Goal: Transaction & Acquisition: Register for event/course

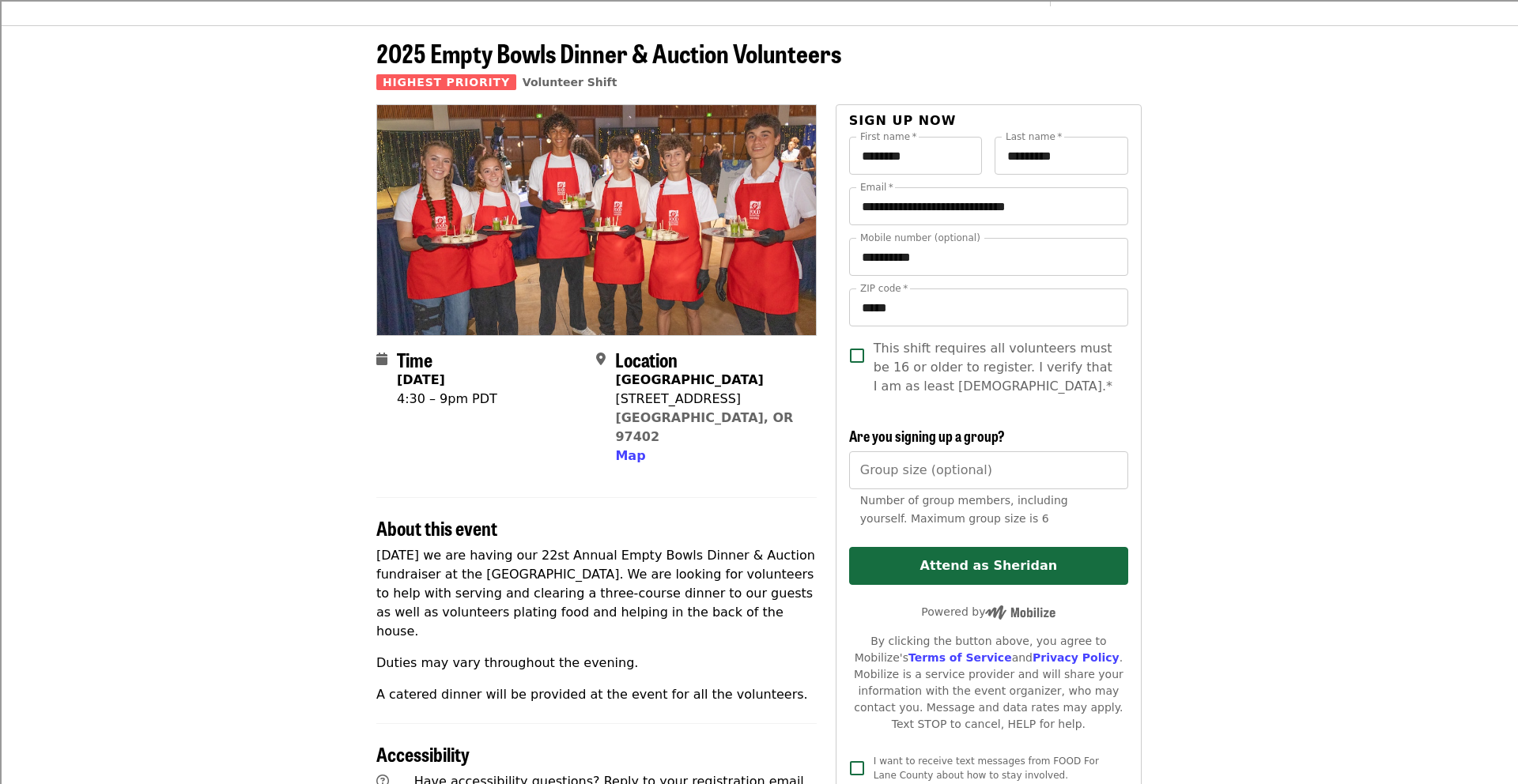
scroll to position [45, 0]
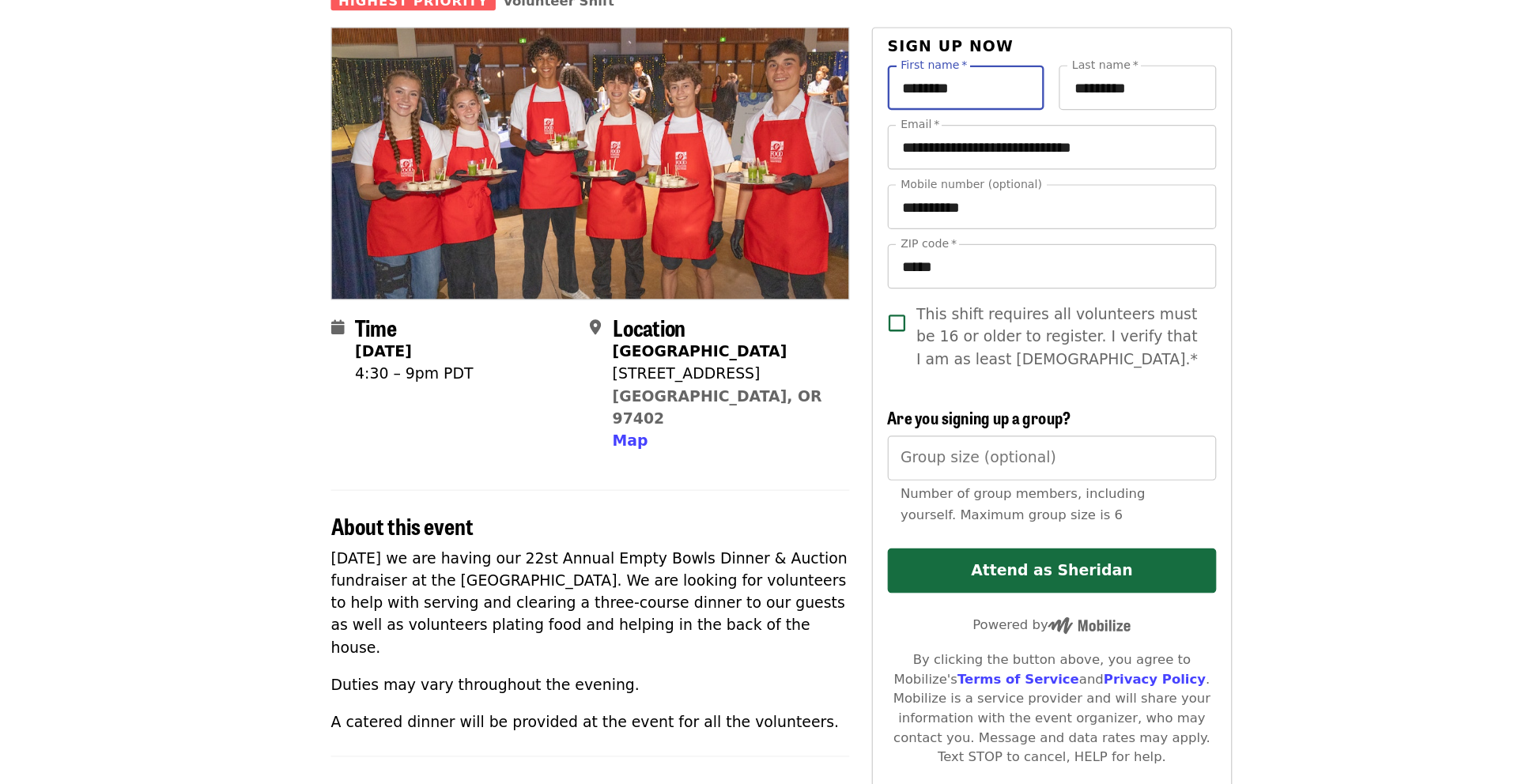
drag, startPoint x: 914, startPoint y: 150, endPoint x: 843, endPoint y: 153, distance: 71.1
click at [846, 153] on div "**********" at bounding box center [988, 453] width 306 height 700
drag, startPoint x: 1003, startPoint y: 152, endPoint x: 1016, endPoint y: 155, distance: 13.3
click at [1020, 157] on input "*********" at bounding box center [1061, 154] width 133 height 38
drag, startPoint x: 1047, startPoint y: 205, endPoint x: 852, endPoint y: 201, distance: 195.0
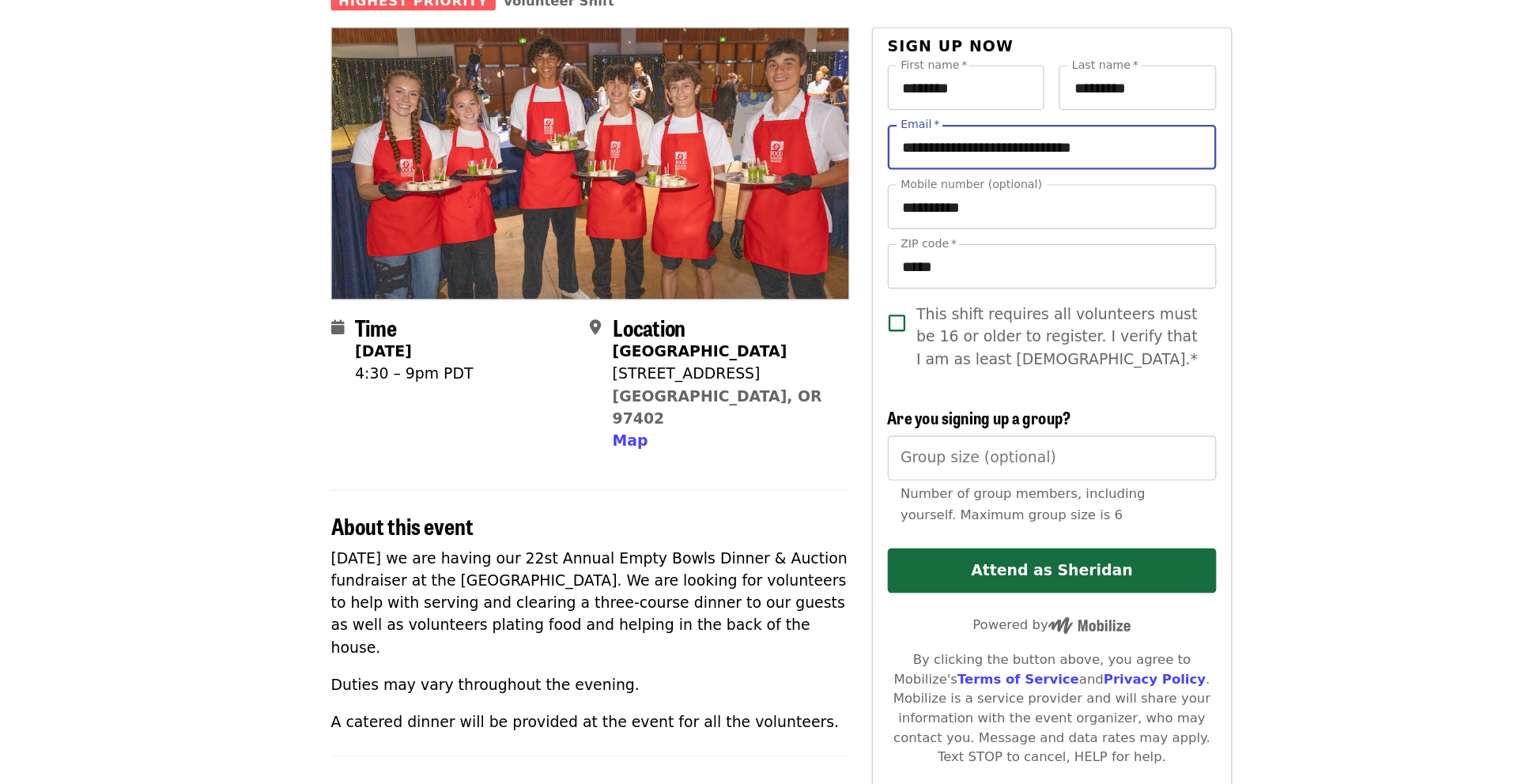
click at [852, 201] on input "**********" at bounding box center [988, 205] width 279 height 38
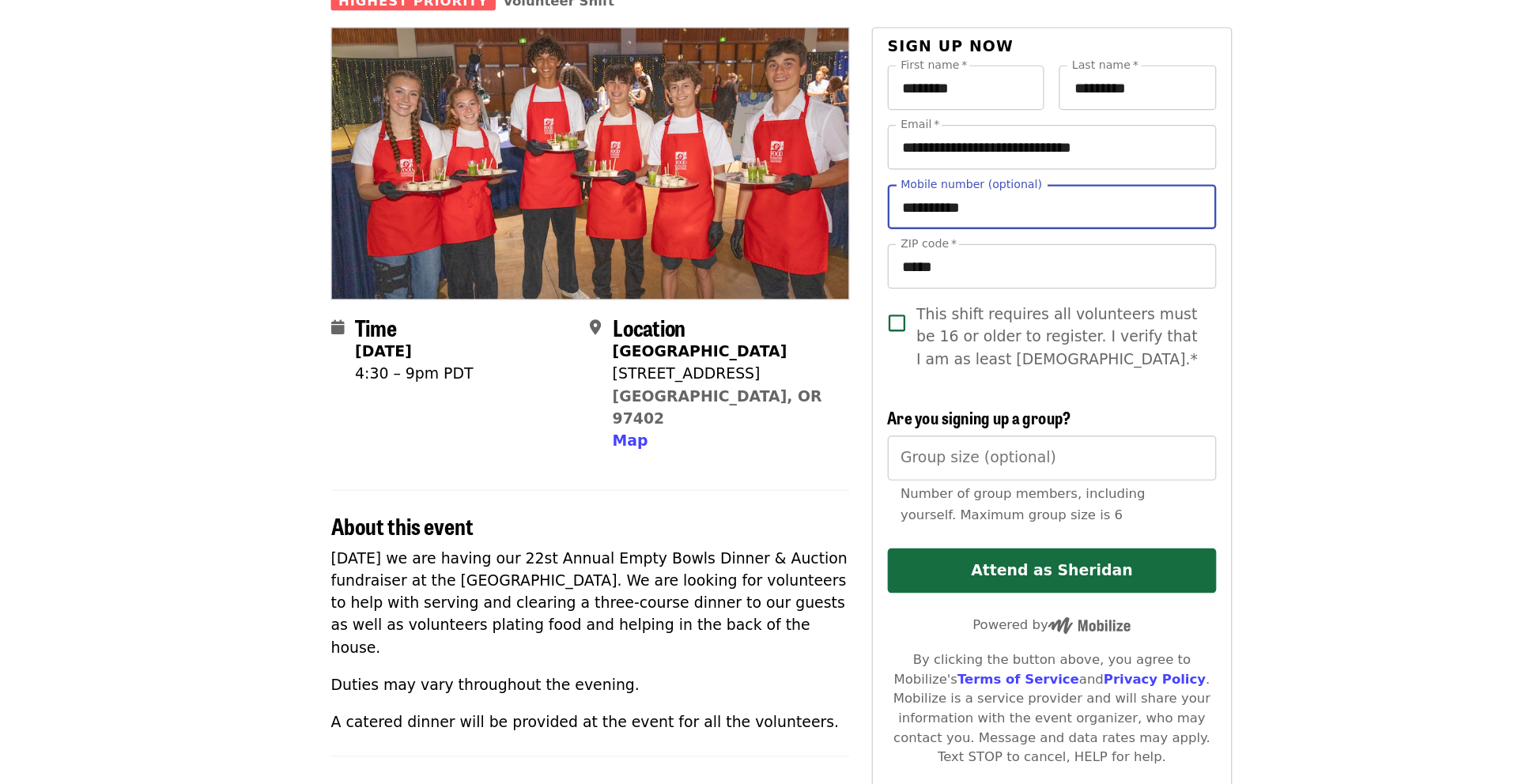
drag, startPoint x: 936, startPoint y: 247, endPoint x: 852, endPoint y: 246, distance: 84.0
click at [852, 246] on input "**********" at bounding box center [988, 256] width 279 height 38
click at [894, 287] on label "ZIP code   *" at bounding box center [884, 287] width 48 height 10
click at [894, 287] on input "*****" at bounding box center [988, 306] width 279 height 38
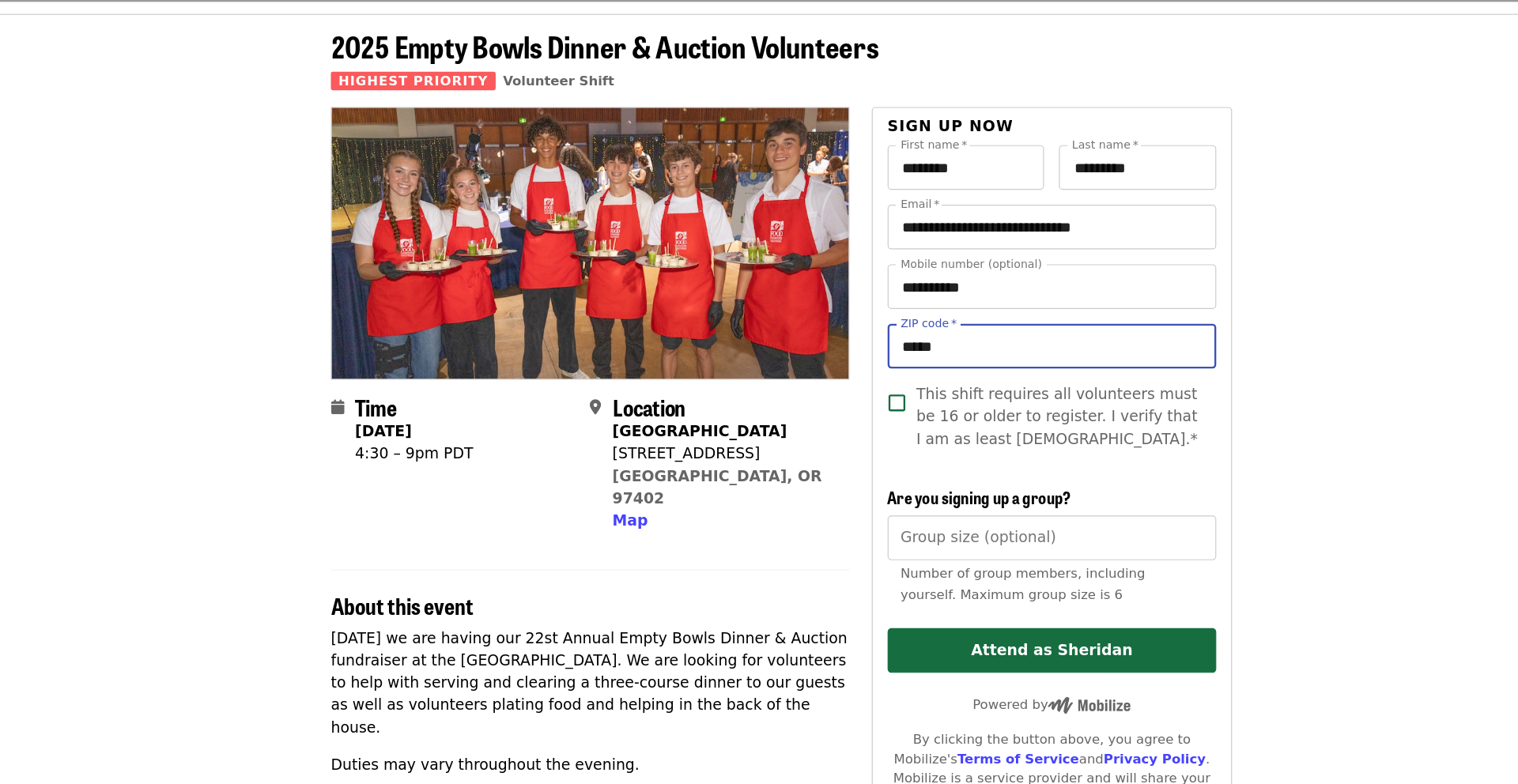
scroll to position [0, 0]
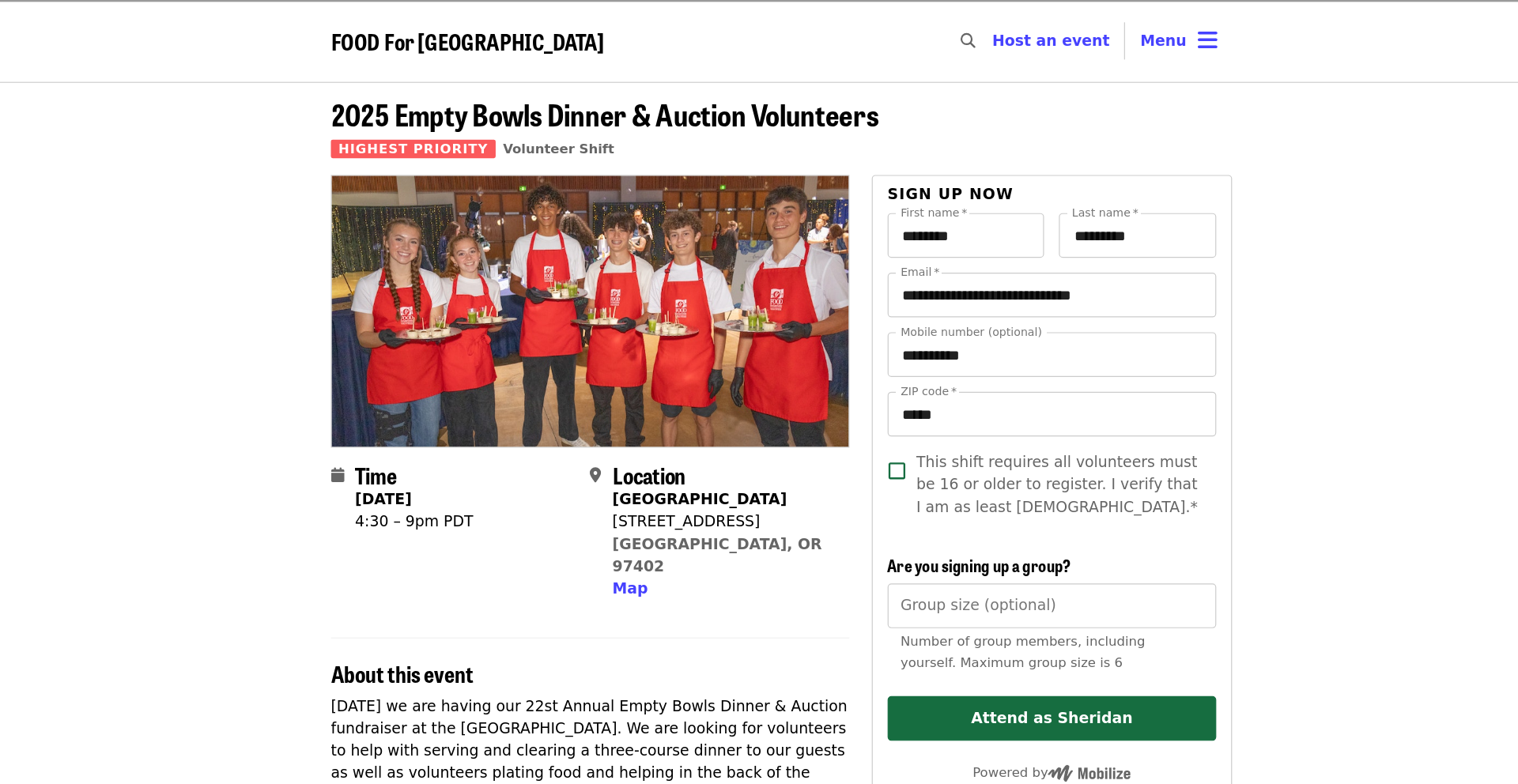
click at [525, 43] on span "FOOD For [GEOGRAPHIC_DATA]" at bounding box center [493, 34] width 233 height 27
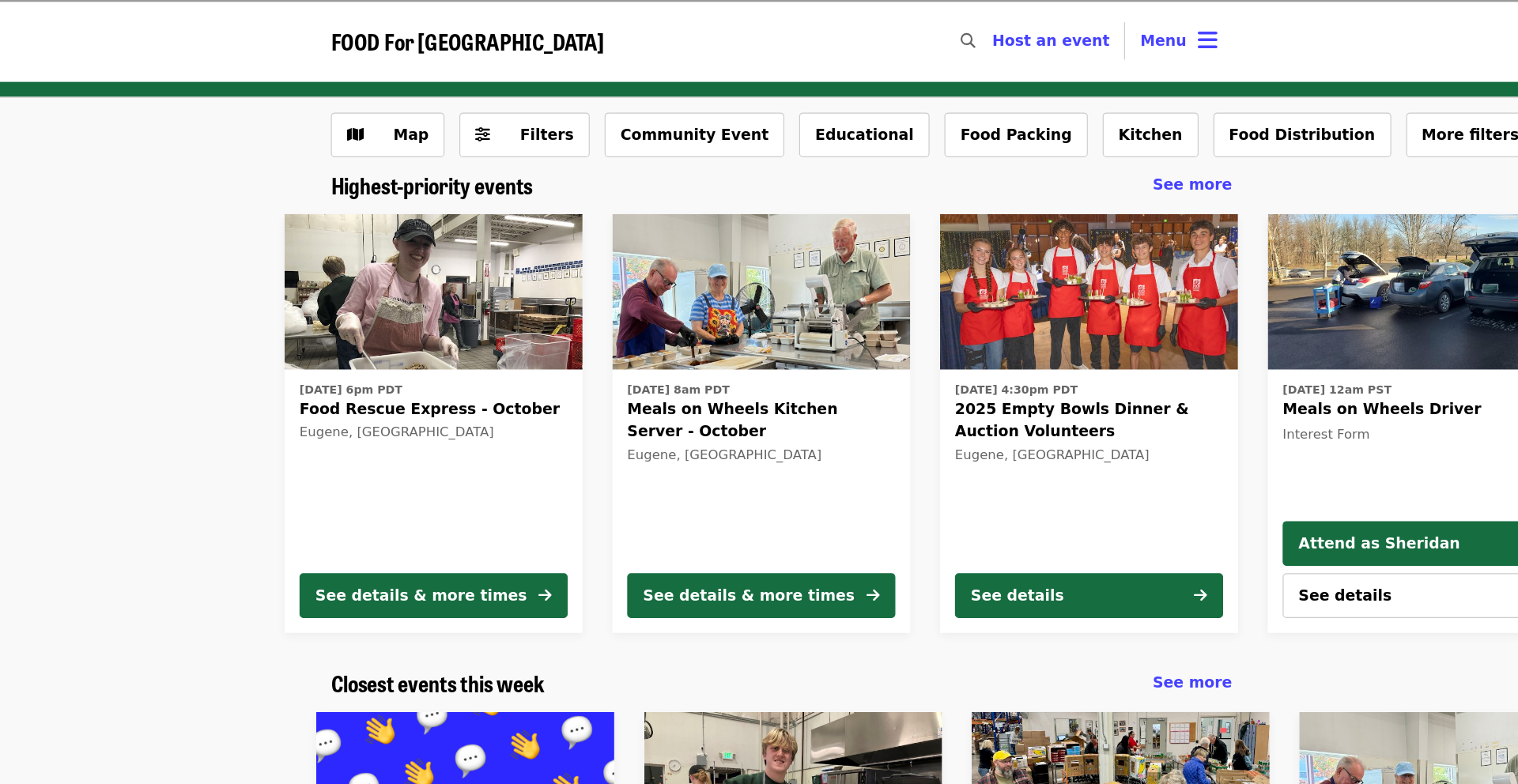
scroll to position [0, 16]
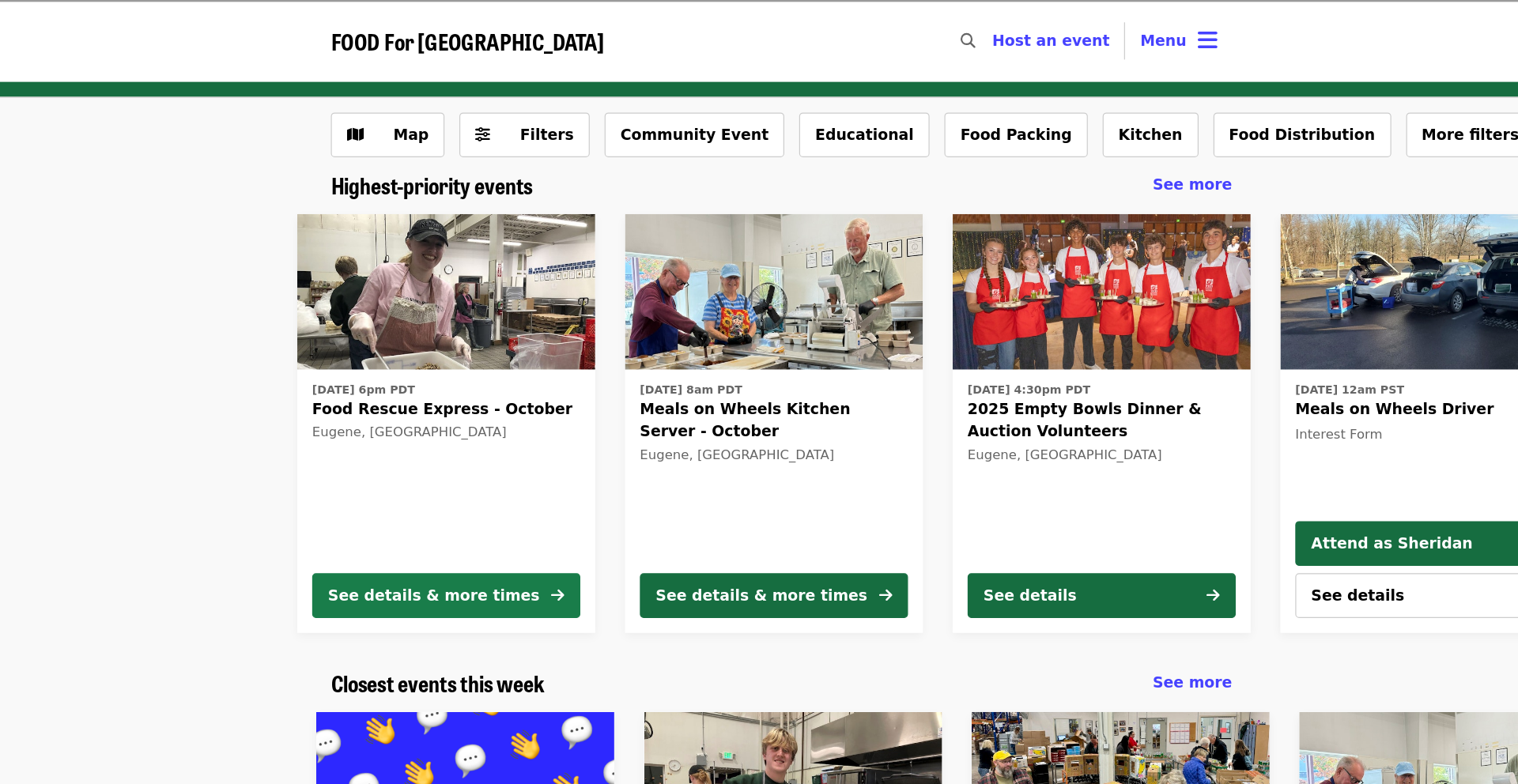
click at [479, 501] on div "See details & more times" at bounding box center [464, 505] width 179 height 19
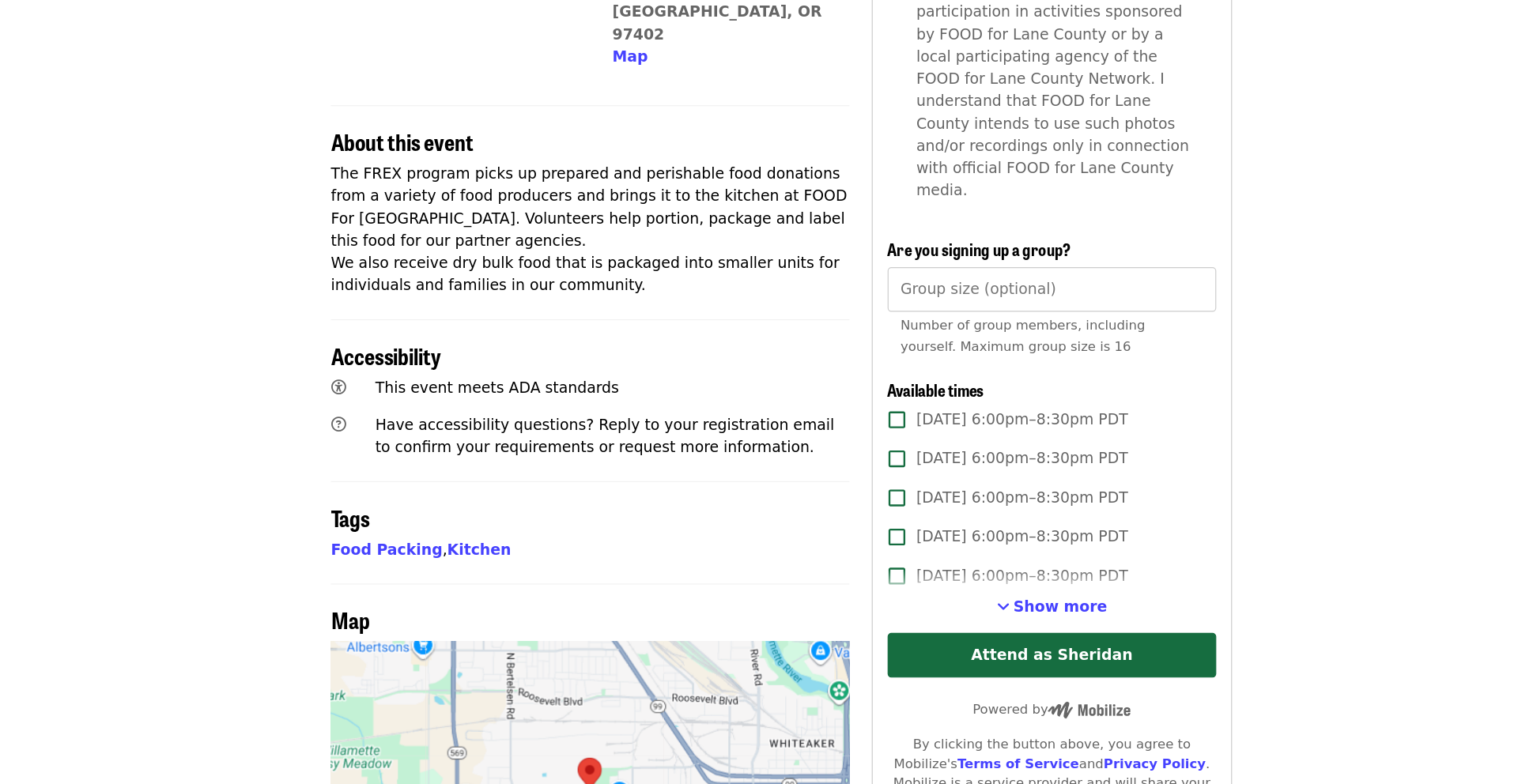
scroll to position [382, 0]
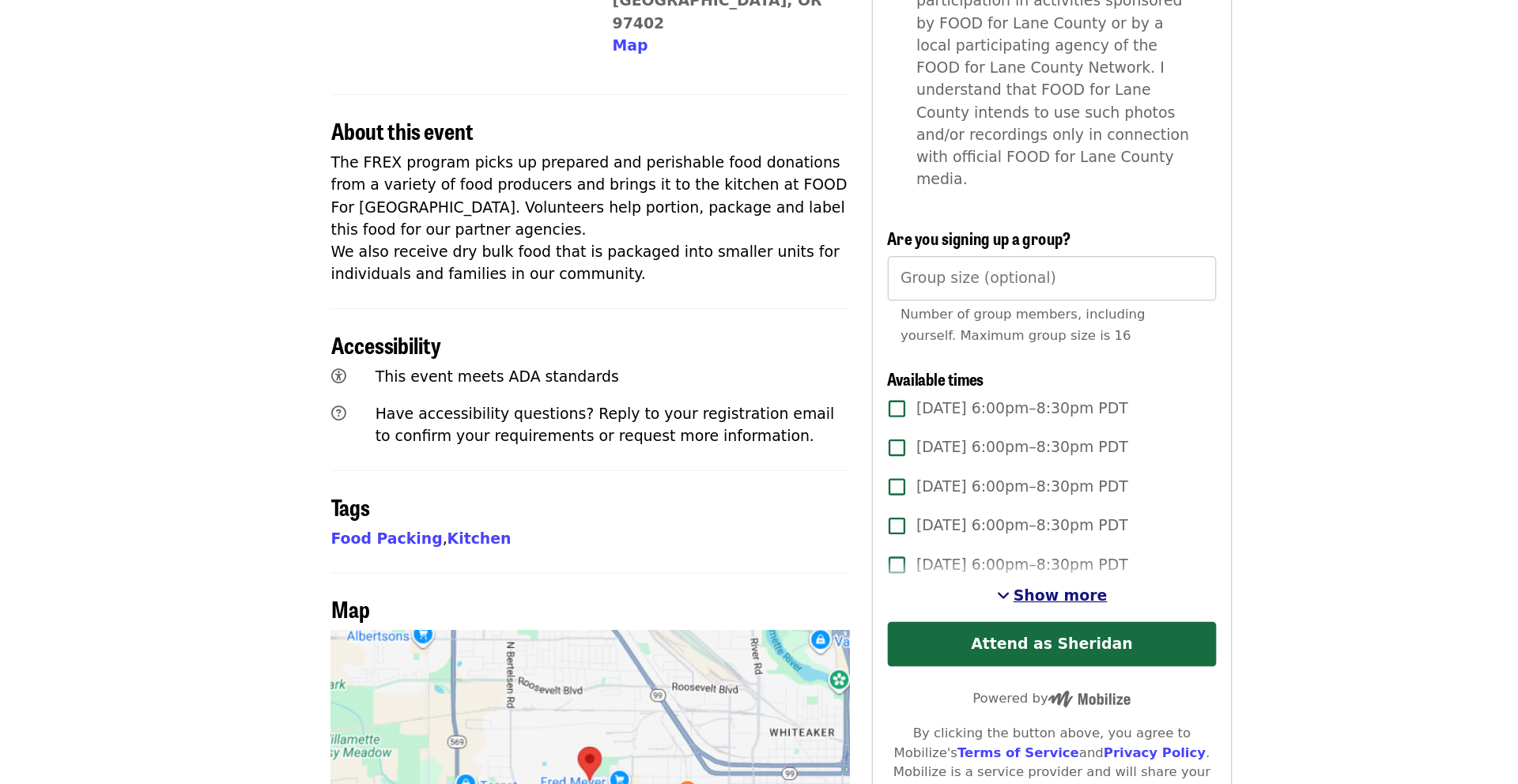
click at [975, 615] on span "Show more" at bounding box center [995, 623] width 80 height 15
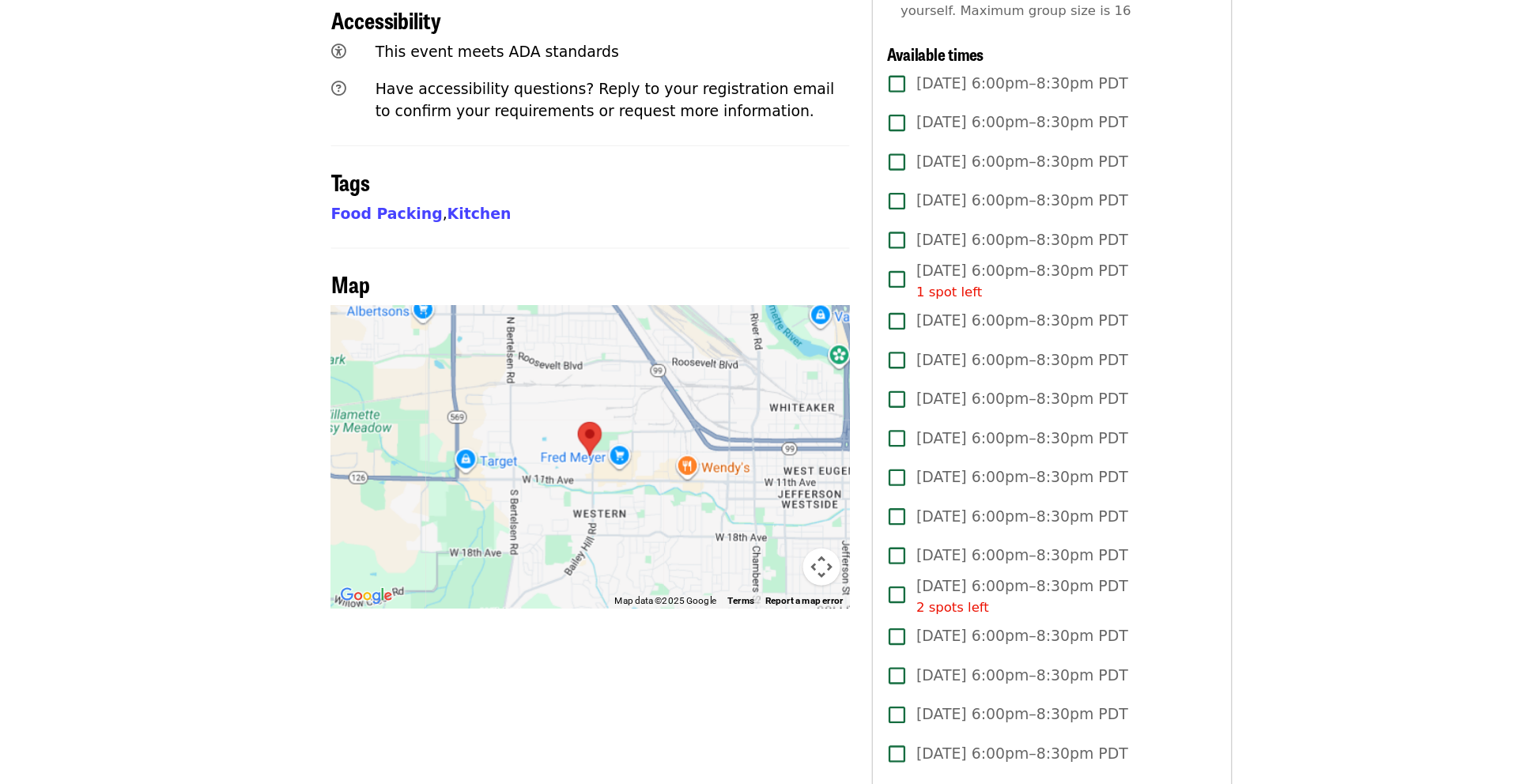
scroll to position [658, 0]
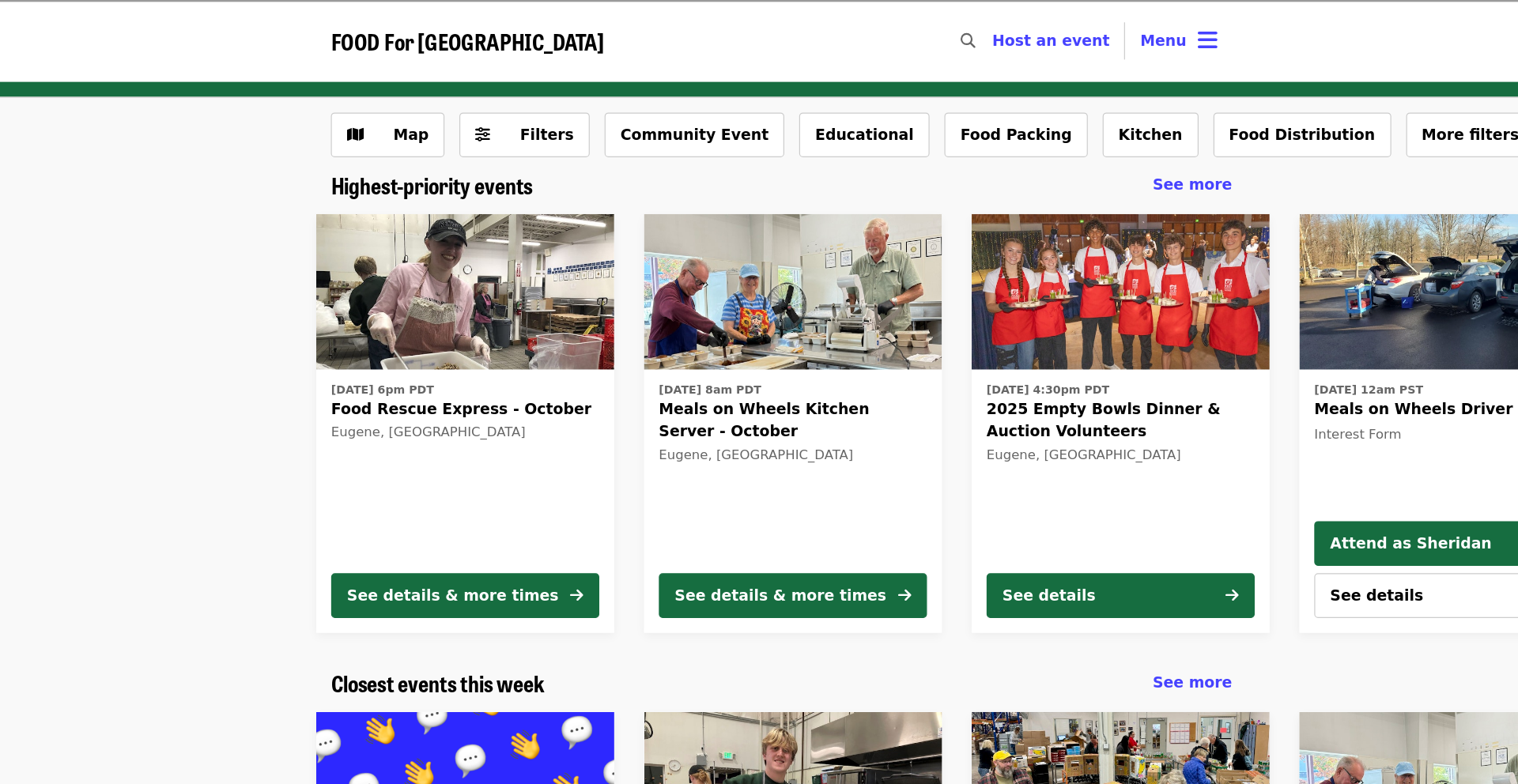
click at [444, 341] on span "Food Rescue Express - October" at bounding box center [490, 347] width 228 height 19
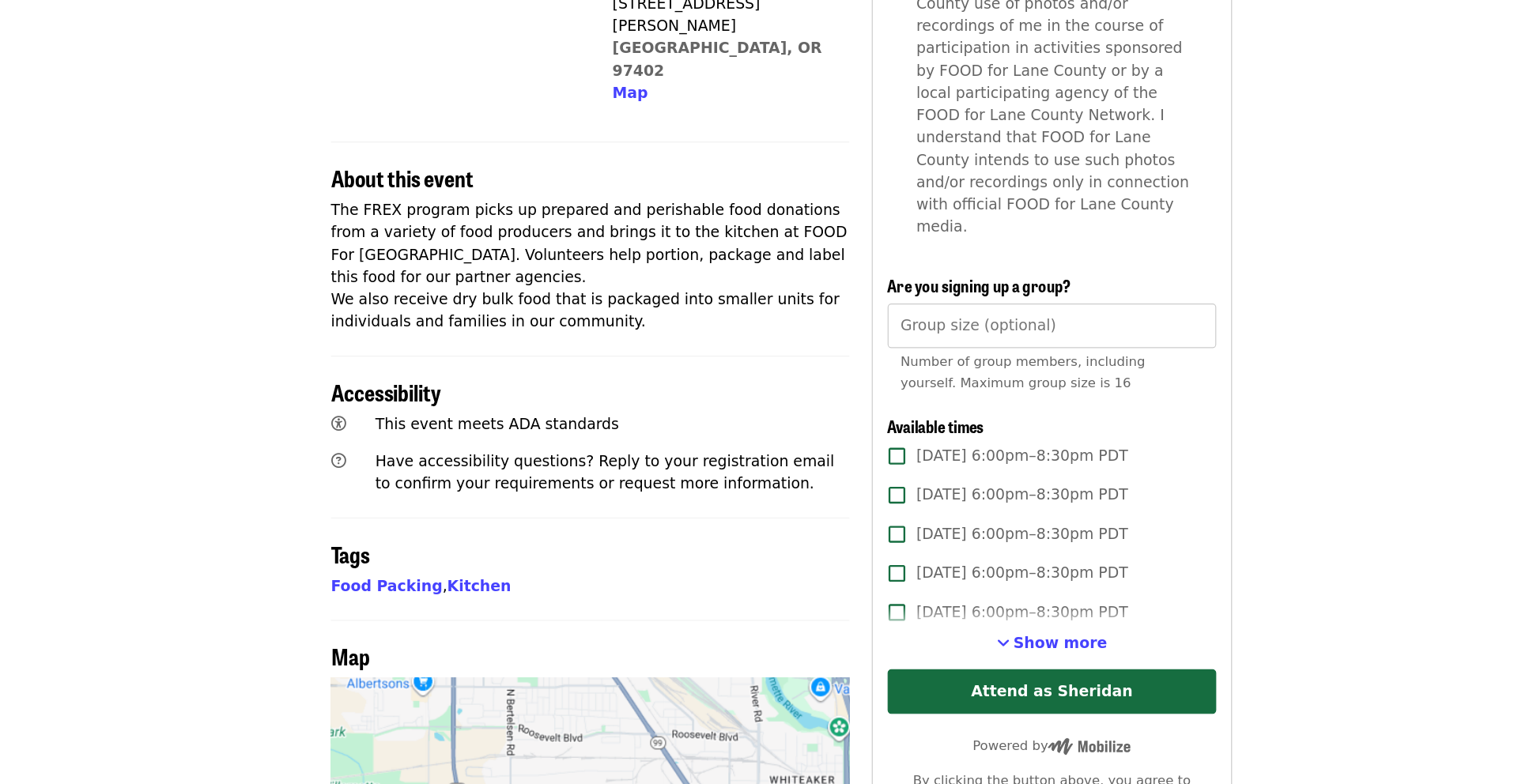
scroll to position [349, 0]
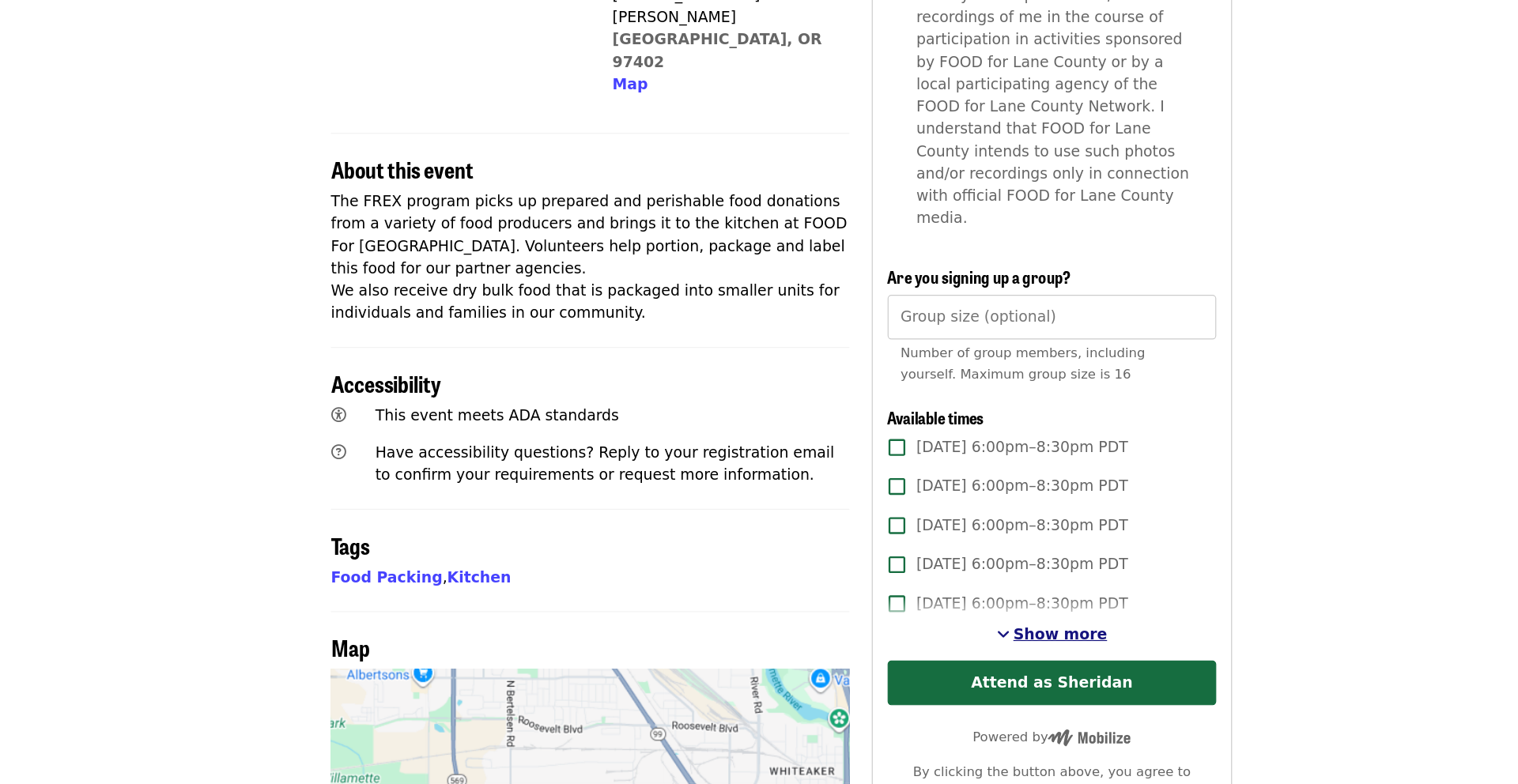
click at [967, 648] on span "Show more" at bounding box center [995, 656] width 80 height 15
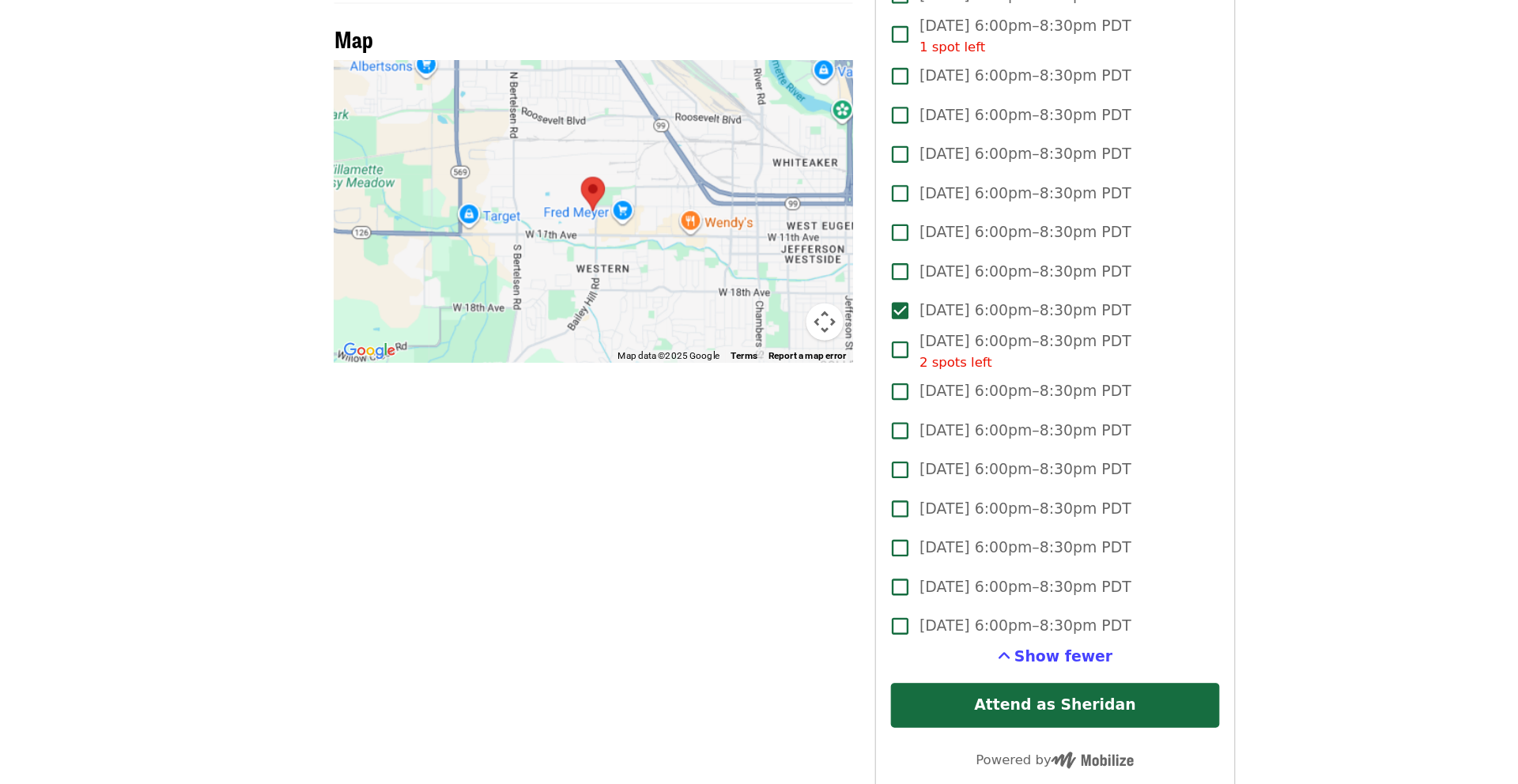
scroll to position [880, 0]
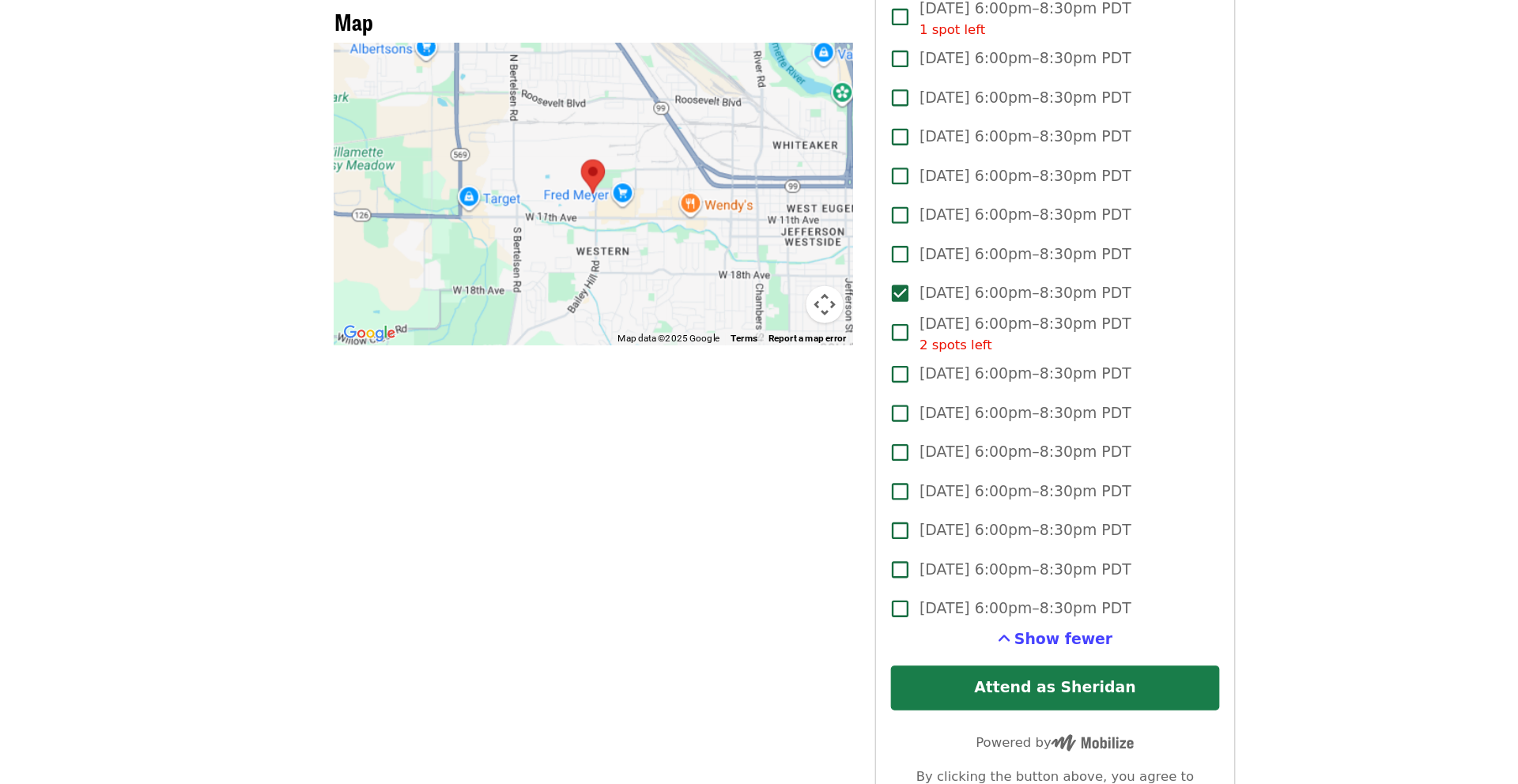
click at [923, 683] on button "Attend as Sheridan" at bounding box center [988, 702] width 279 height 38
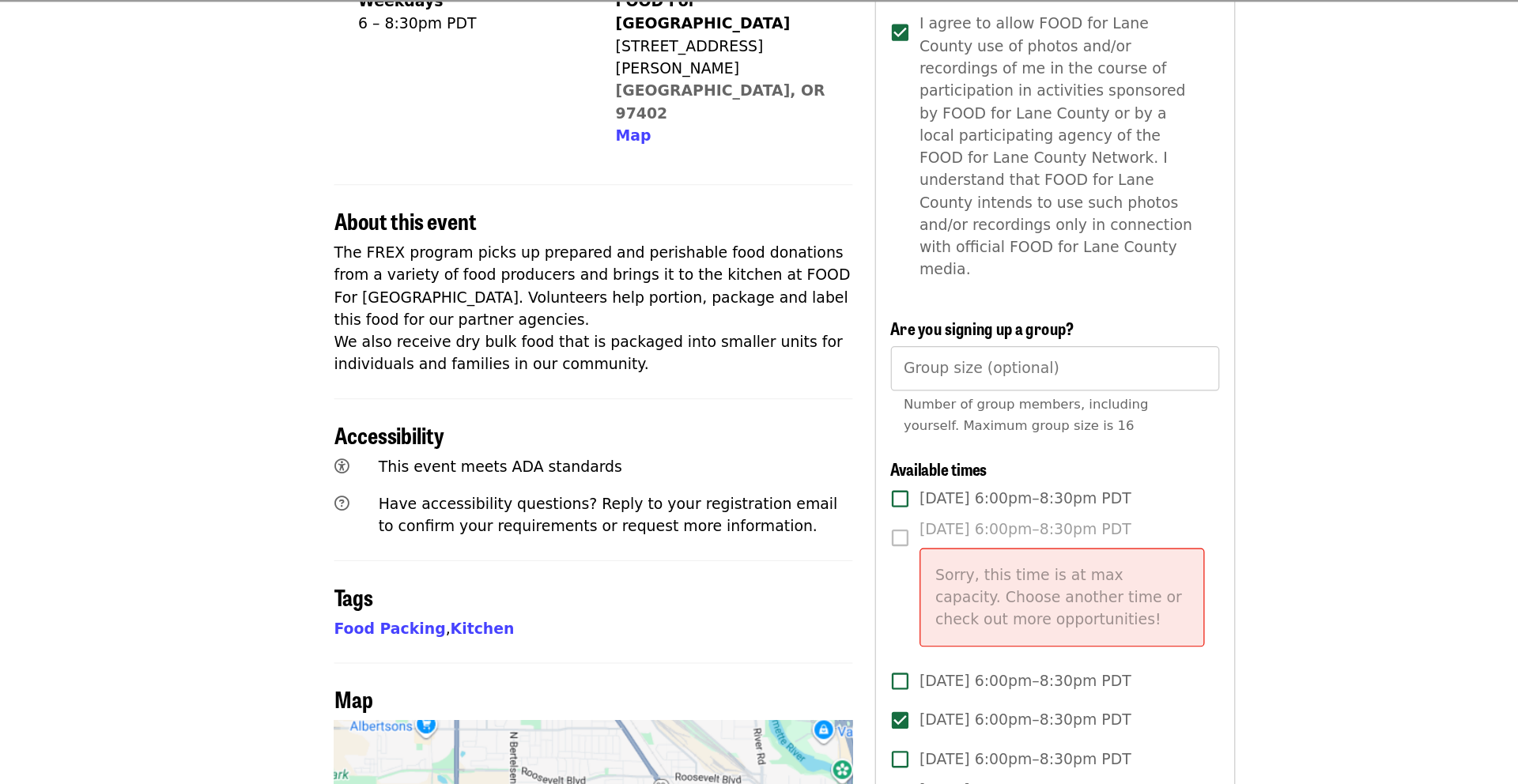
scroll to position [336, 0]
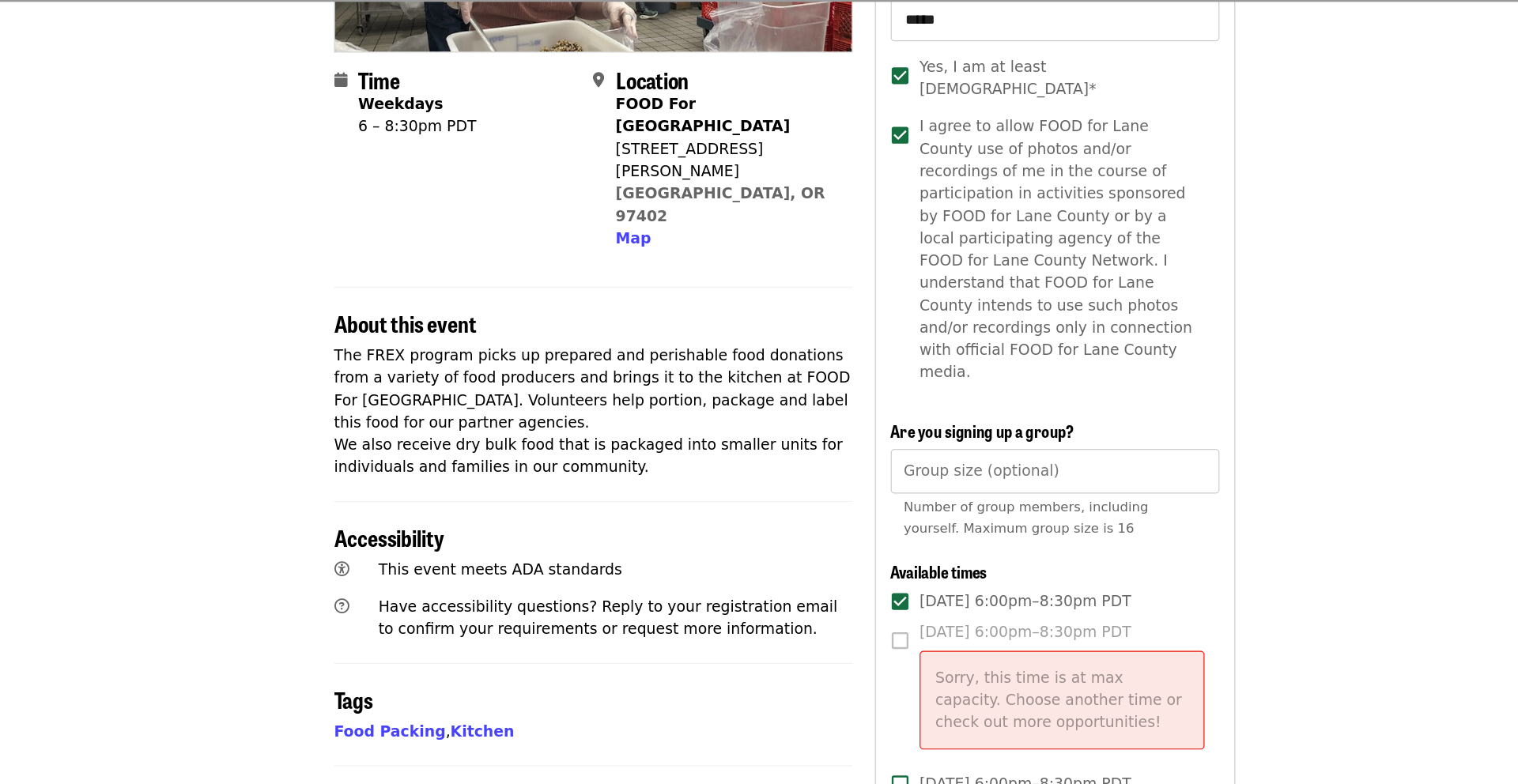
click at [853, 527] on label "[DATE] 6:00pm–8:30pm PDT Sorry, this time is at max capacity. Choose another ti…" at bounding box center [978, 588] width 275 height 122
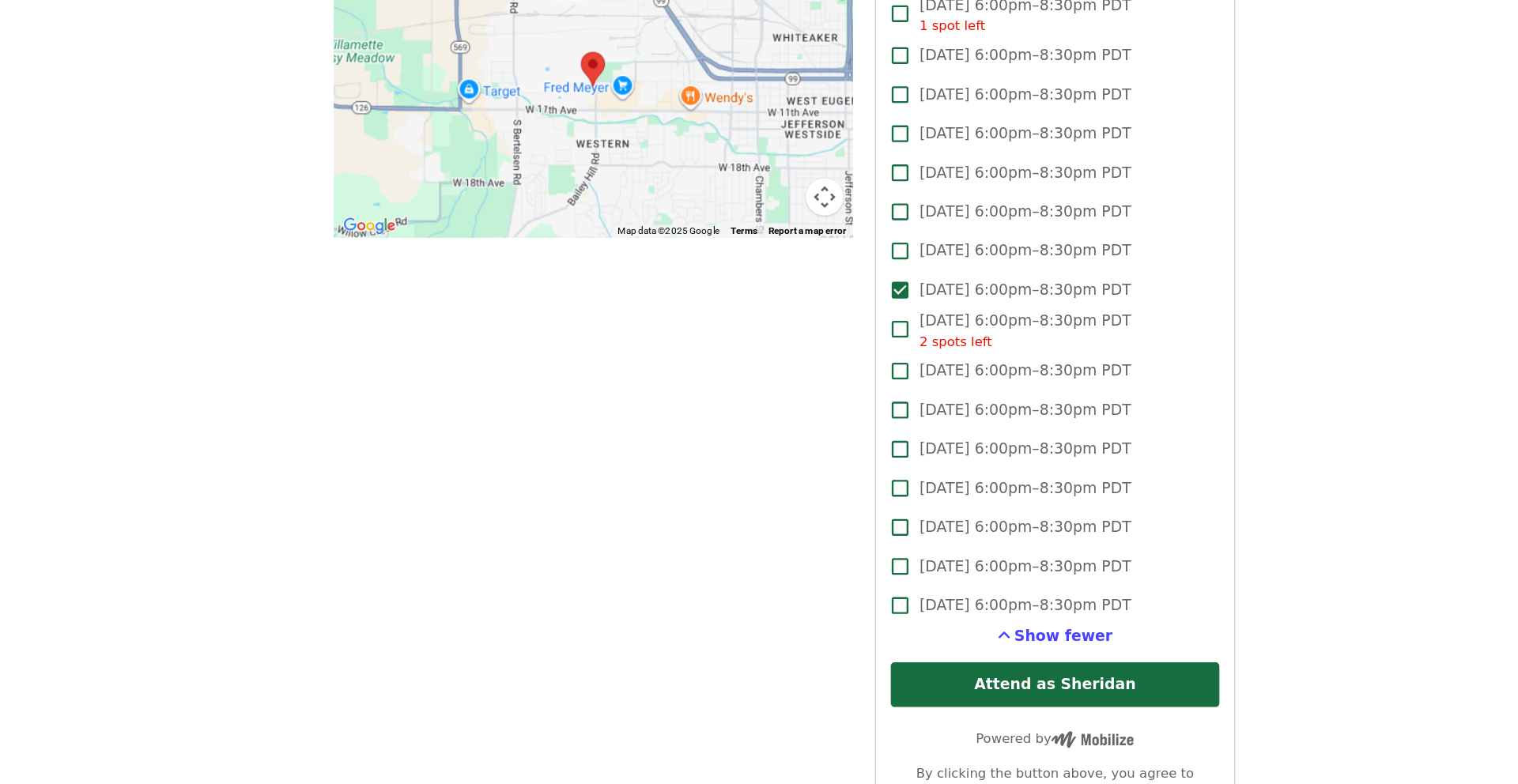
scroll to position [1012, 0]
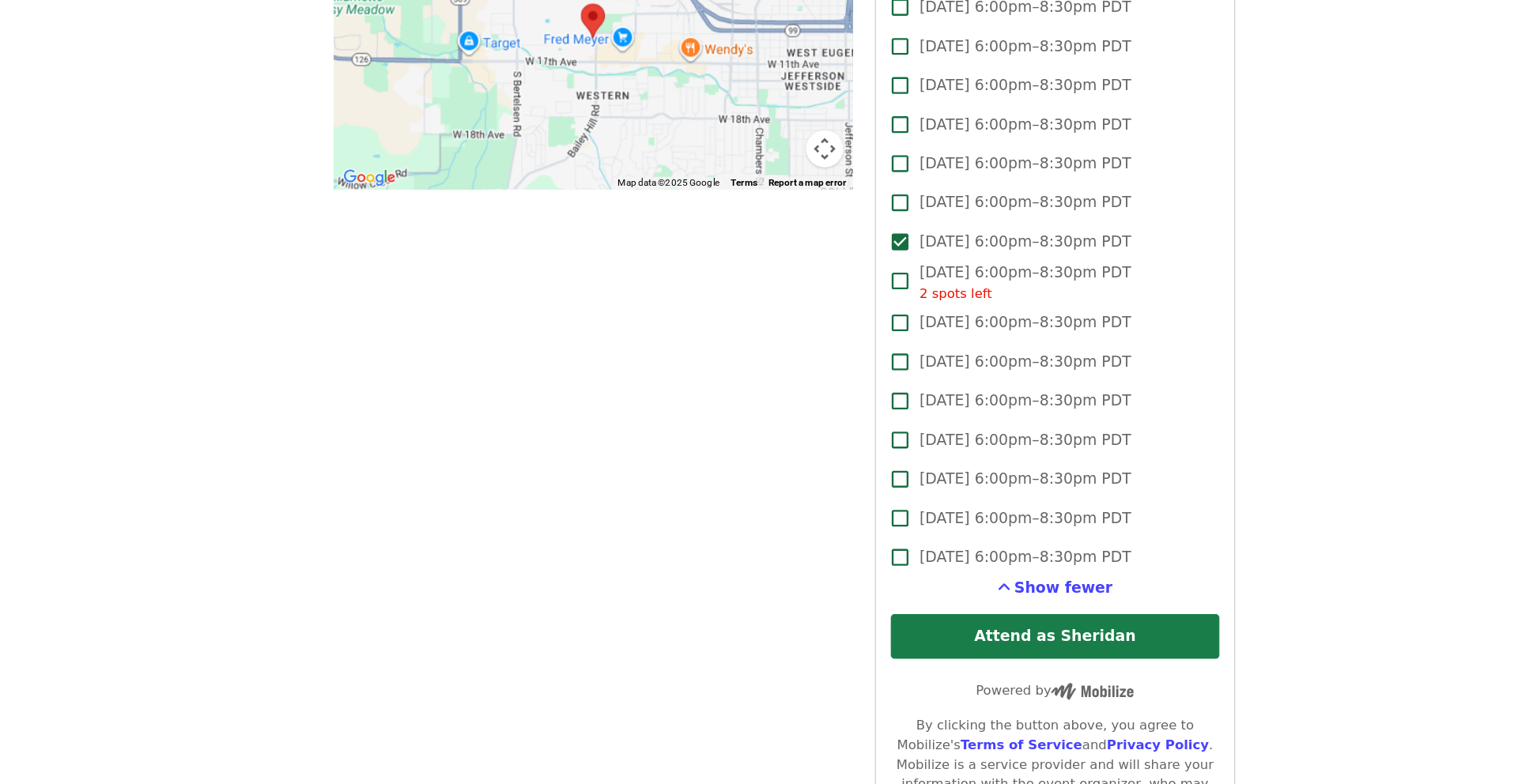
click at [935, 639] on button "Attend as Sheridan" at bounding box center [988, 658] width 279 height 38
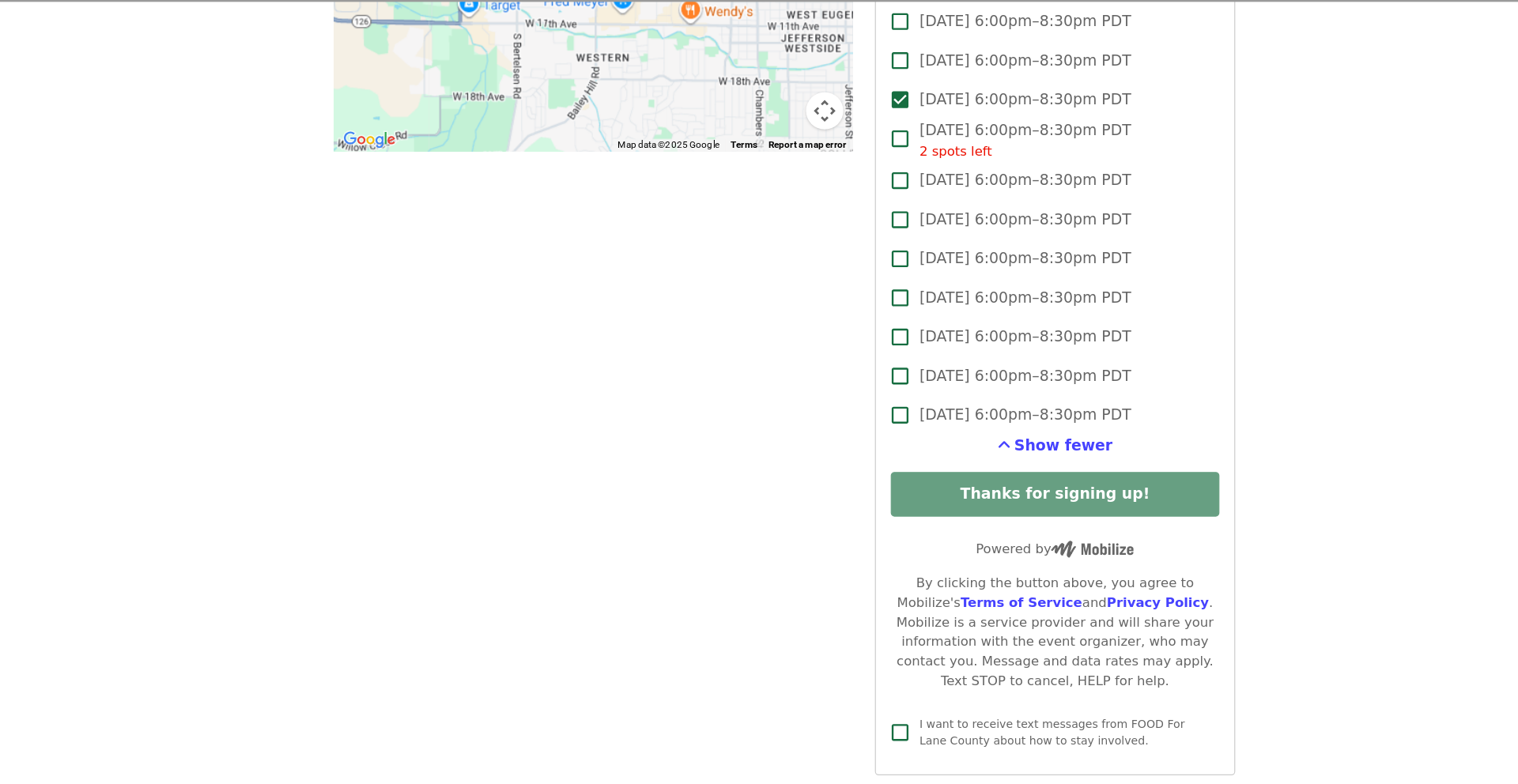
scroll to position [1162, 0]
